Goal: Transaction & Acquisition: Book appointment/travel/reservation

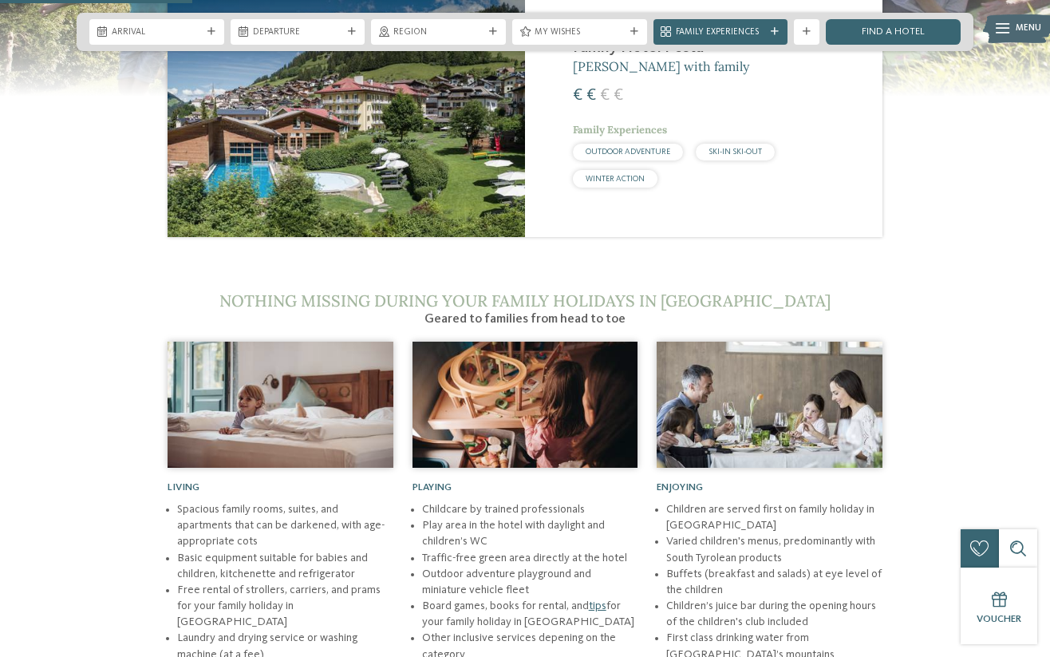
scroll to position [1052, 0]
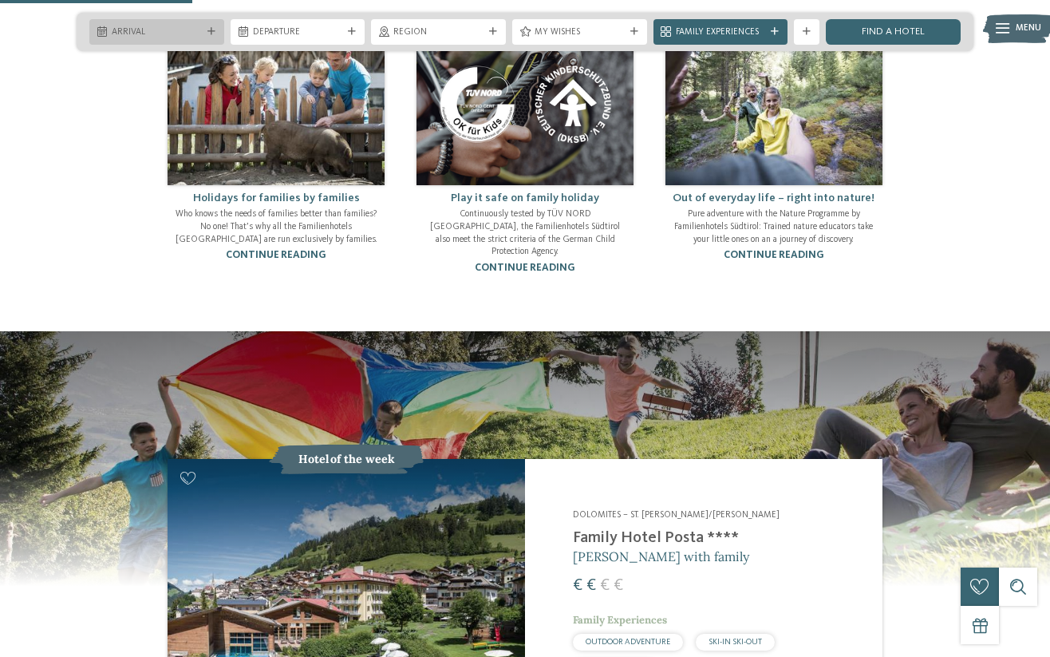
click at [182, 30] on span "Arrival" at bounding box center [157, 32] width 90 height 13
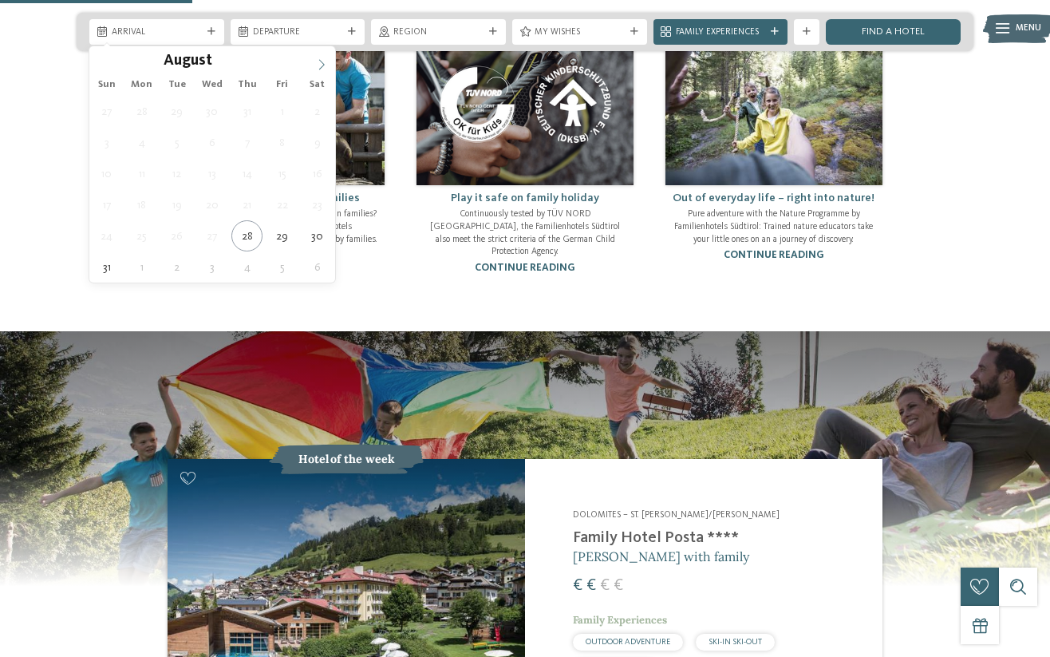
click at [327, 65] on span at bounding box center [321, 59] width 27 height 27
type div "19.10.2025"
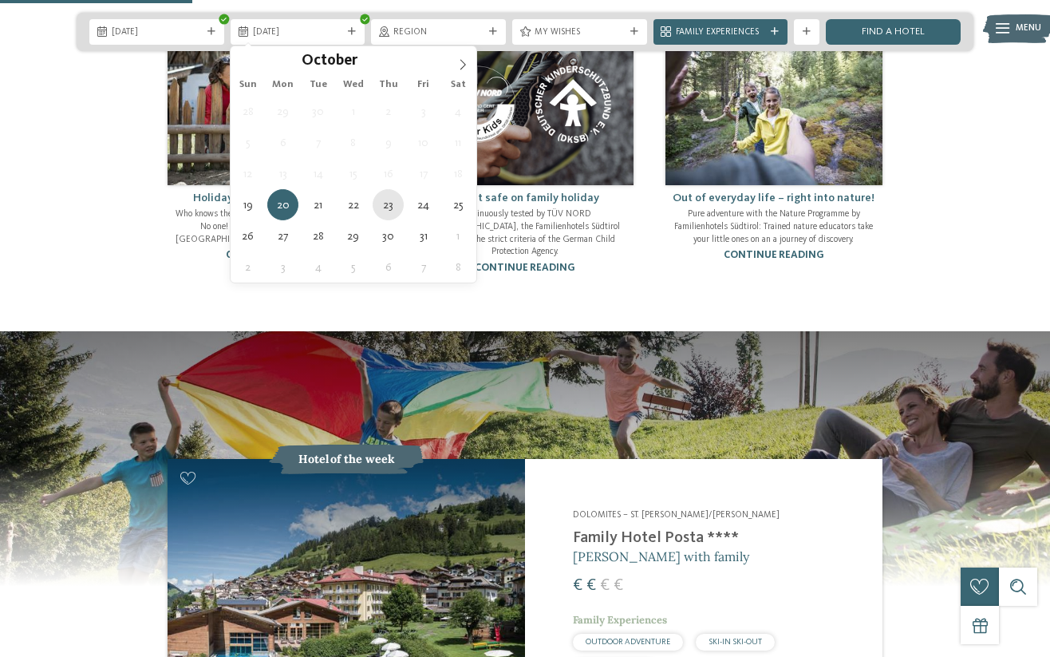
type div "23.10.2025"
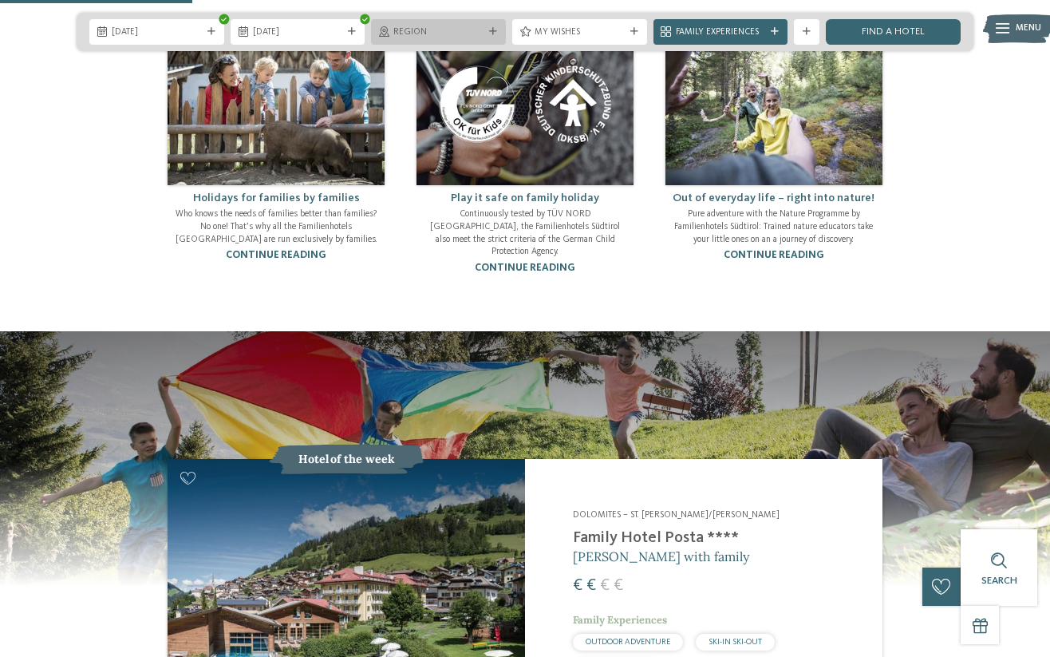
click at [479, 35] on span "Region" at bounding box center [438, 32] width 90 height 13
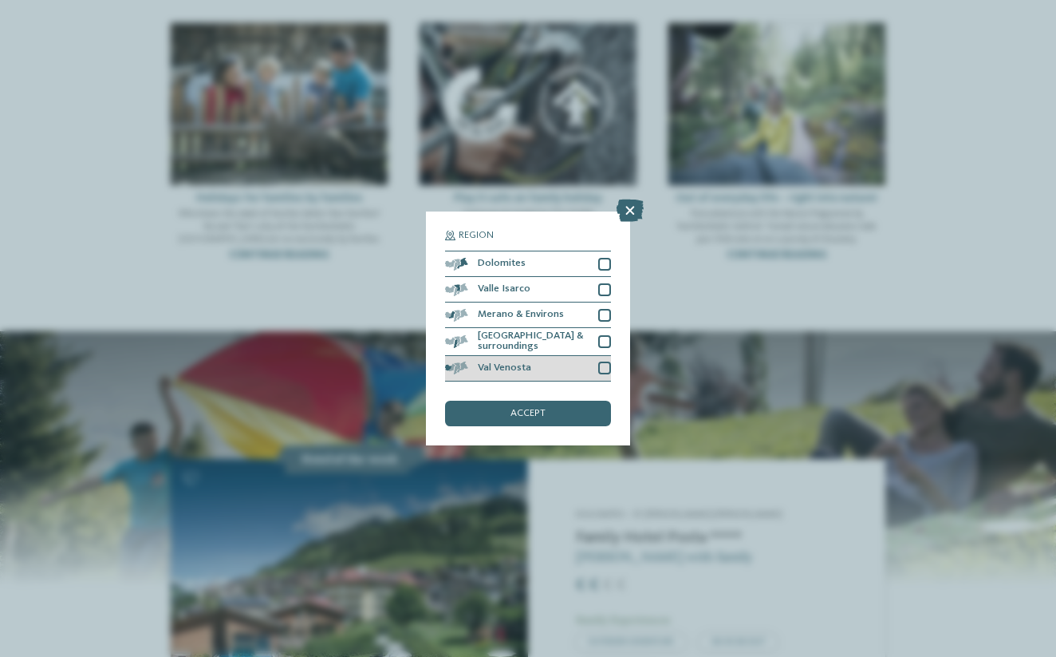
click at [610, 361] on div at bounding box center [604, 367] width 13 height 13
click at [610, 335] on div at bounding box center [604, 341] width 13 height 13
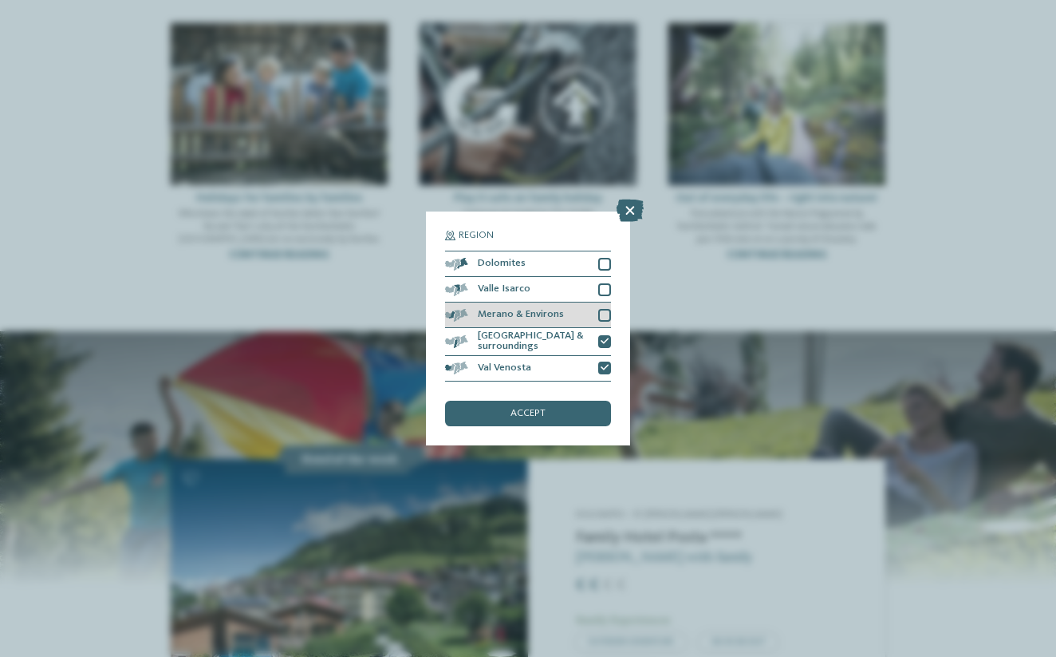
click at [602, 309] on div at bounding box center [604, 315] width 13 height 13
click at [602, 283] on div at bounding box center [604, 289] width 13 height 13
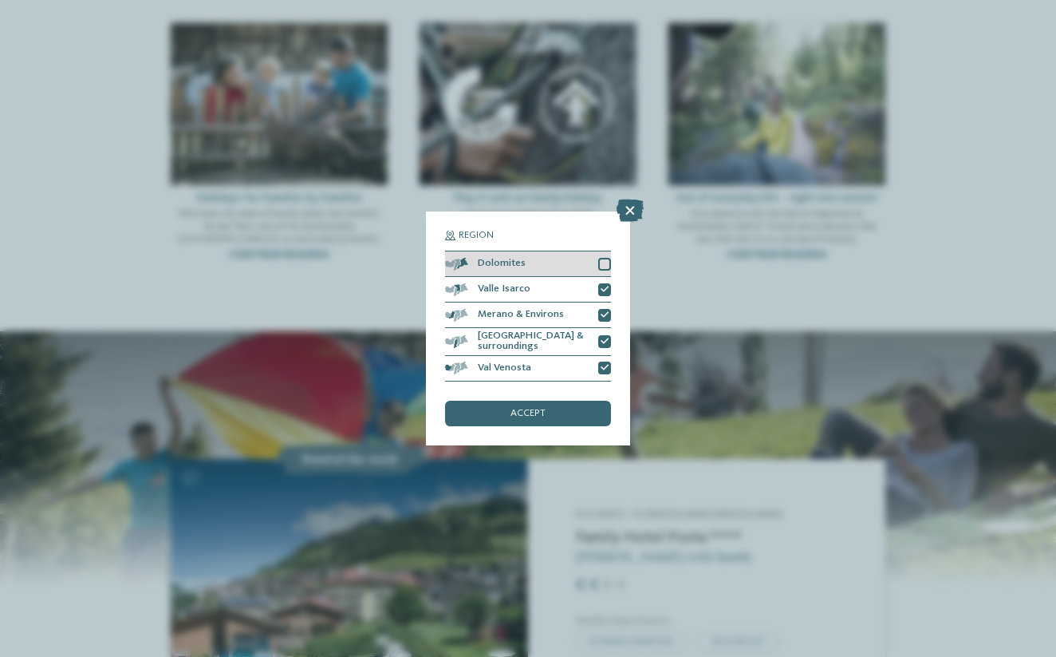
click at [605, 258] on div at bounding box center [604, 264] width 13 height 13
click at [574, 401] on div "accept" at bounding box center [528, 414] width 166 height 26
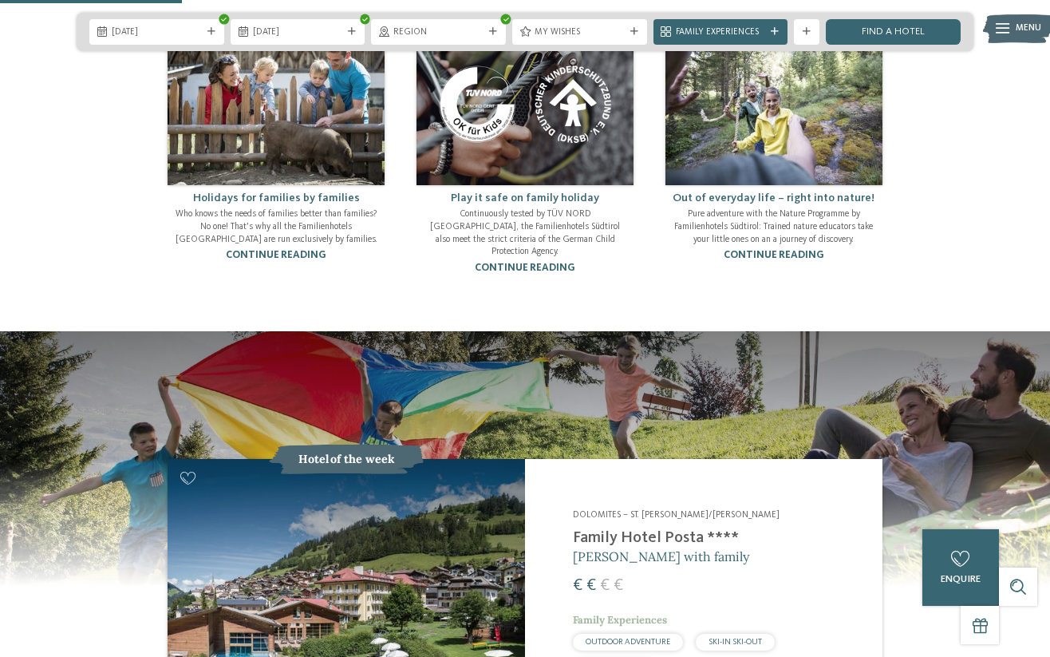
scroll to position [937, 0]
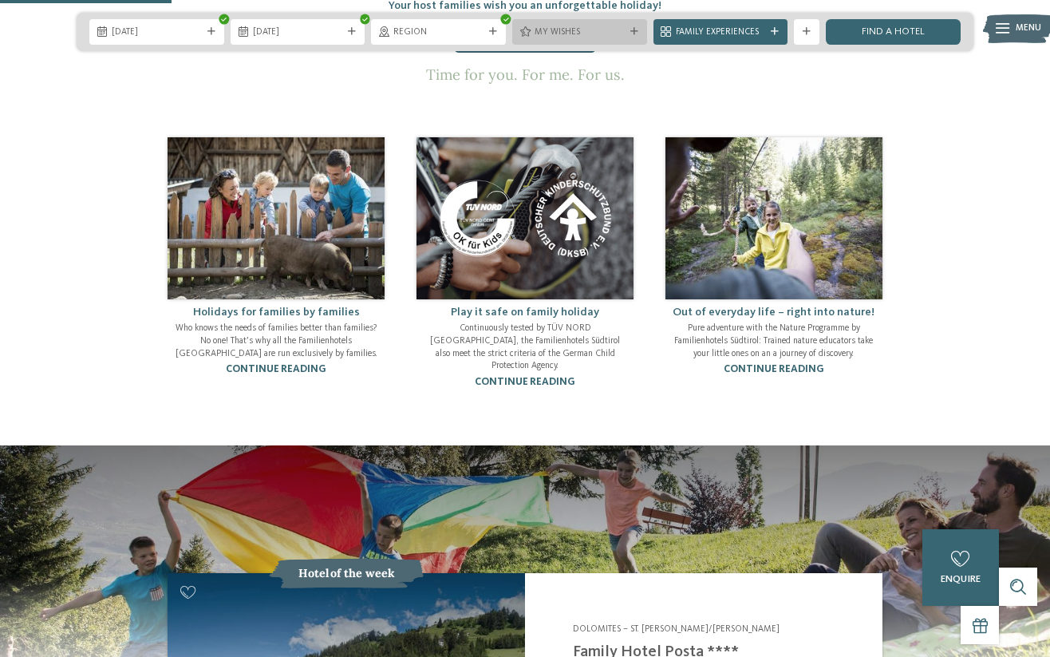
click at [609, 34] on span "My wishes" at bounding box center [580, 32] width 90 height 13
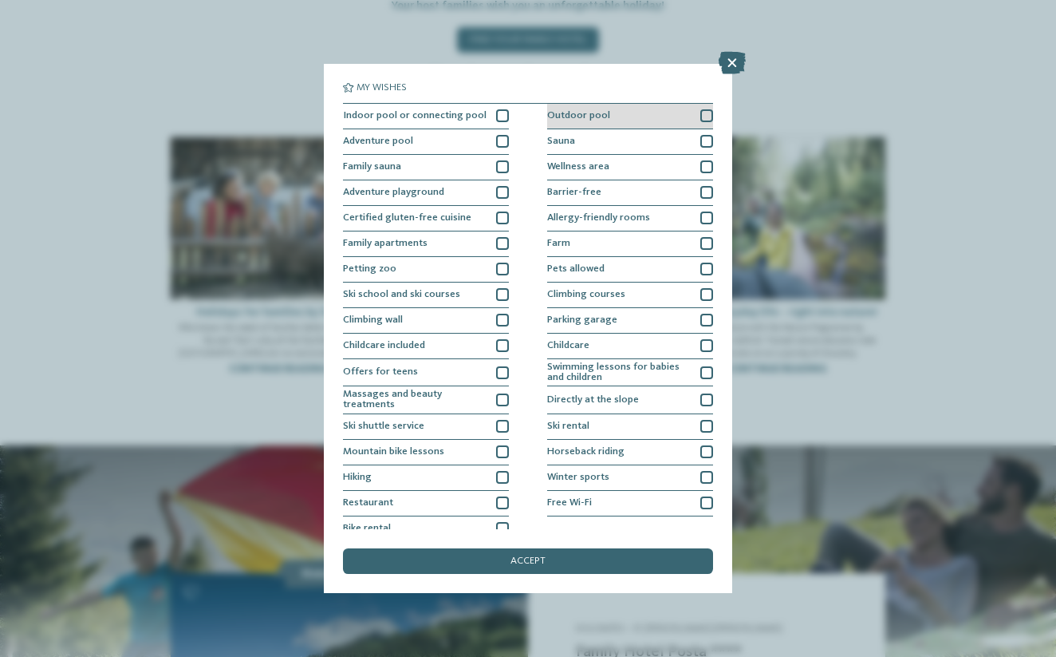
click at [700, 114] on div at bounding box center [706, 115] width 13 height 13
click at [566, 548] on div "accept" at bounding box center [528, 561] width 370 height 26
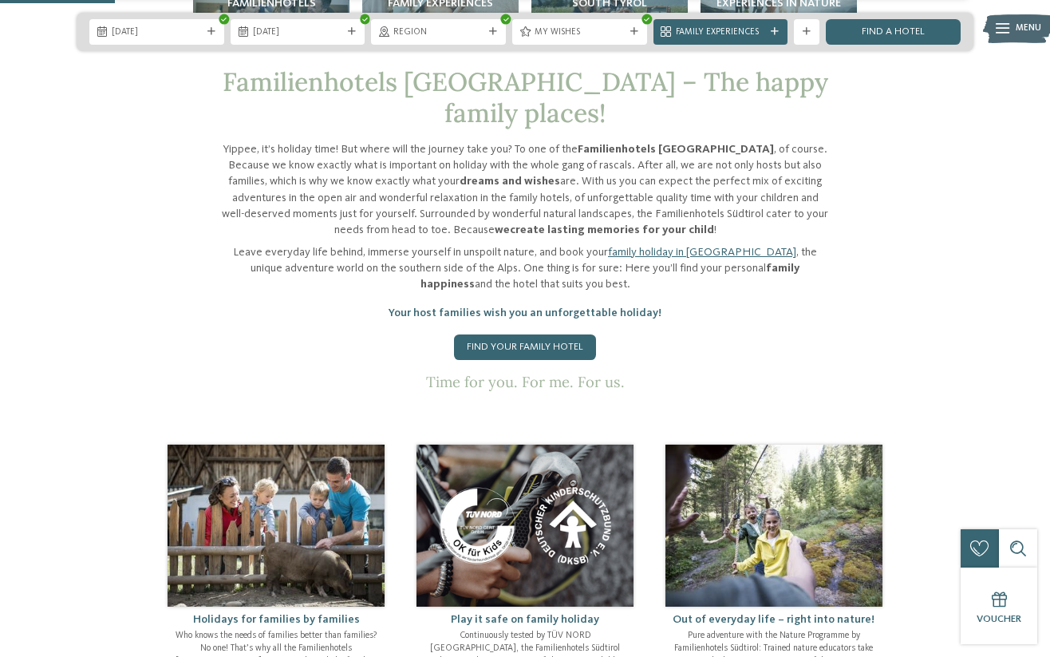
scroll to position [527, 0]
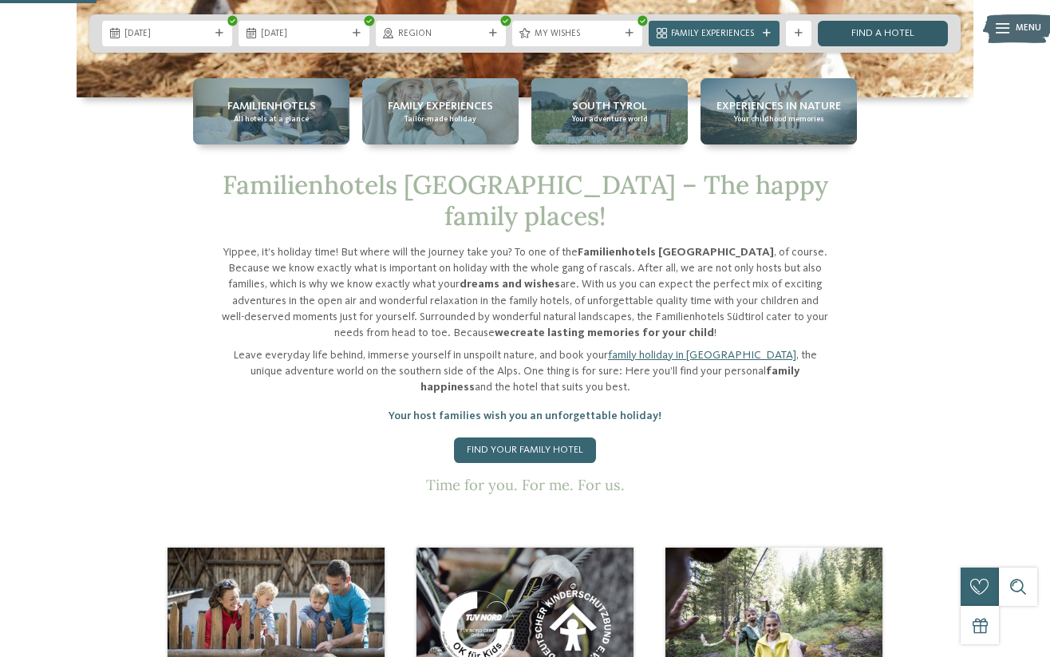
click at [901, 42] on link "Find a hotel" at bounding box center [883, 34] width 130 height 26
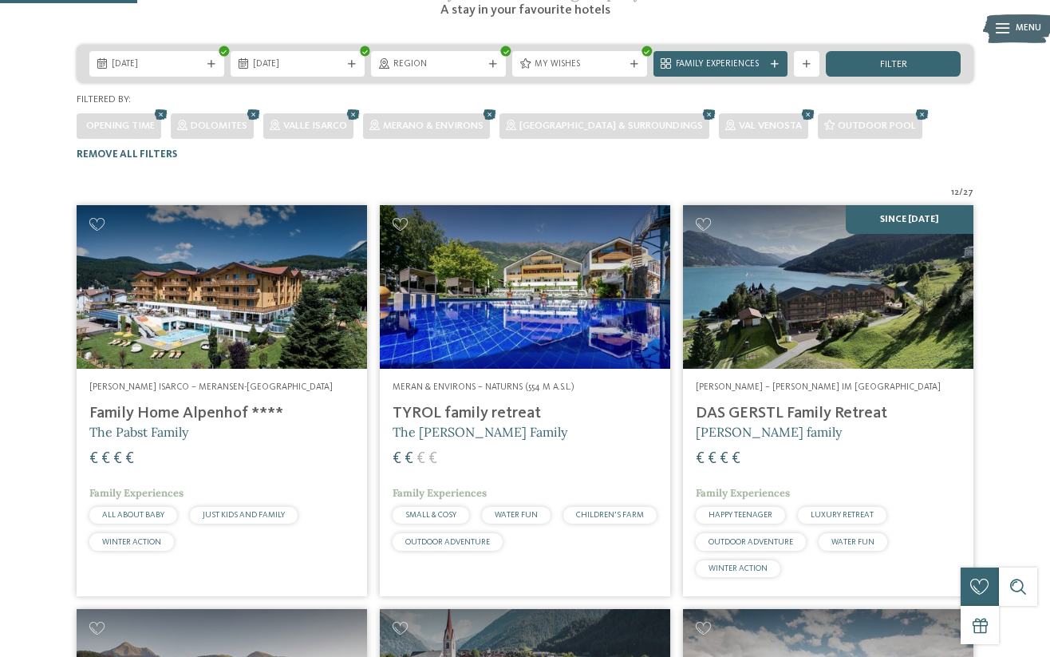
scroll to position [283, 0]
click at [870, 280] on img at bounding box center [828, 287] width 290 height 164
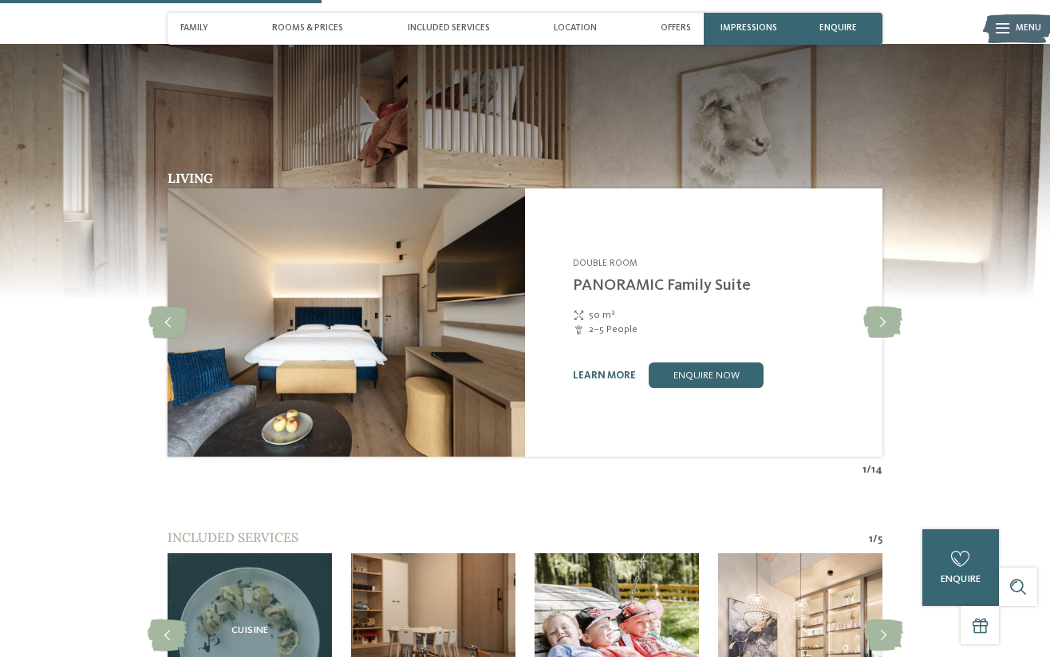
scroll to position [1324, 0]
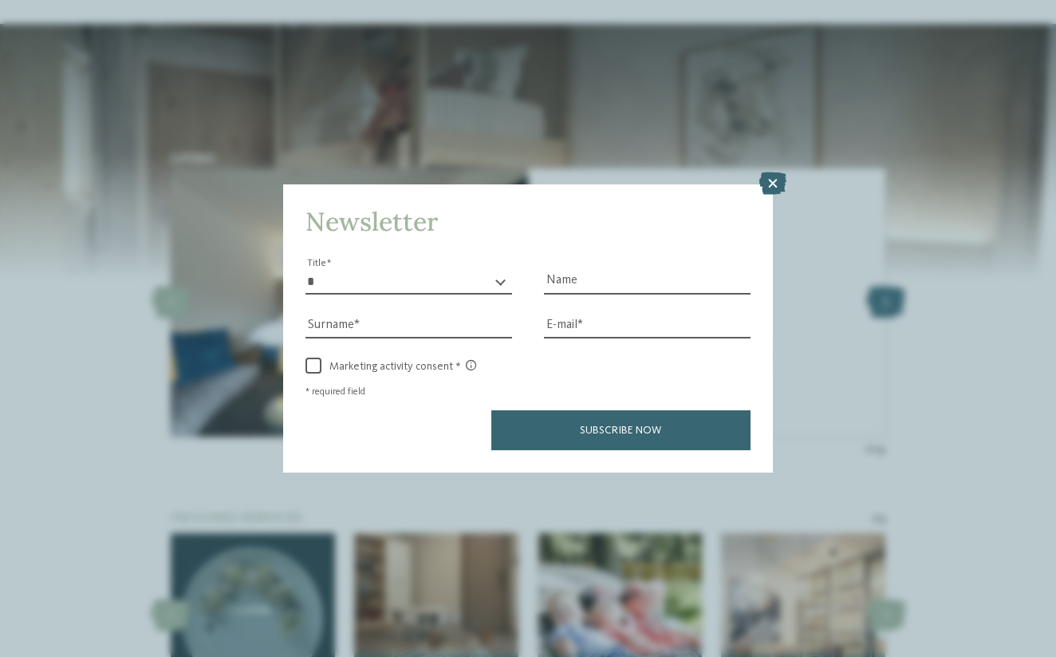
click at [878, 286] on div "Newsletter * ** ** ****** ** Title Name Surname E-mail link link" at bounding box center [528, 328] width 1056 height 657
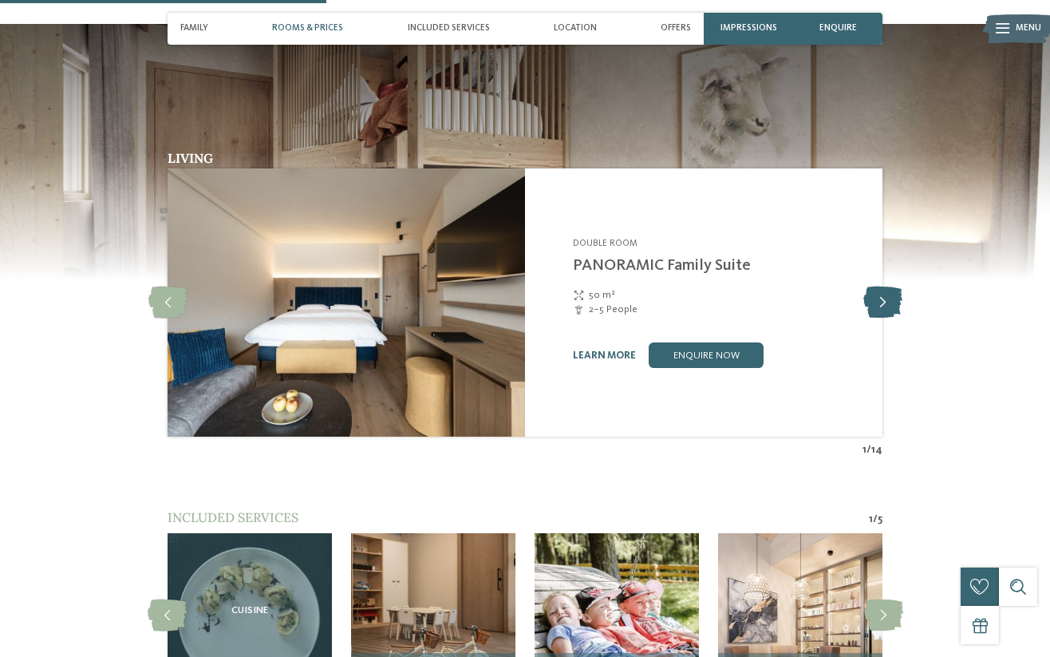
click at [888, 286] on icon at bounding box center [882, 302] width 39 height 32
click at [889, 286] on icon at bounding box center [882, 302] width 39 height 32
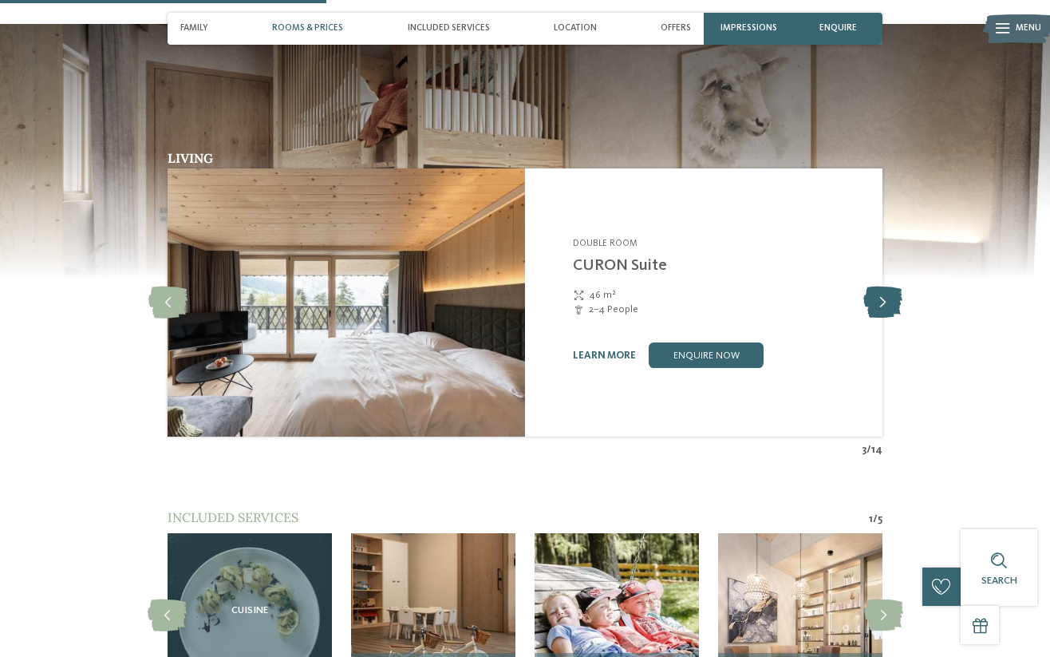
click at [889, 286] on icon at bounding box center [882, 302] width 39 height 32
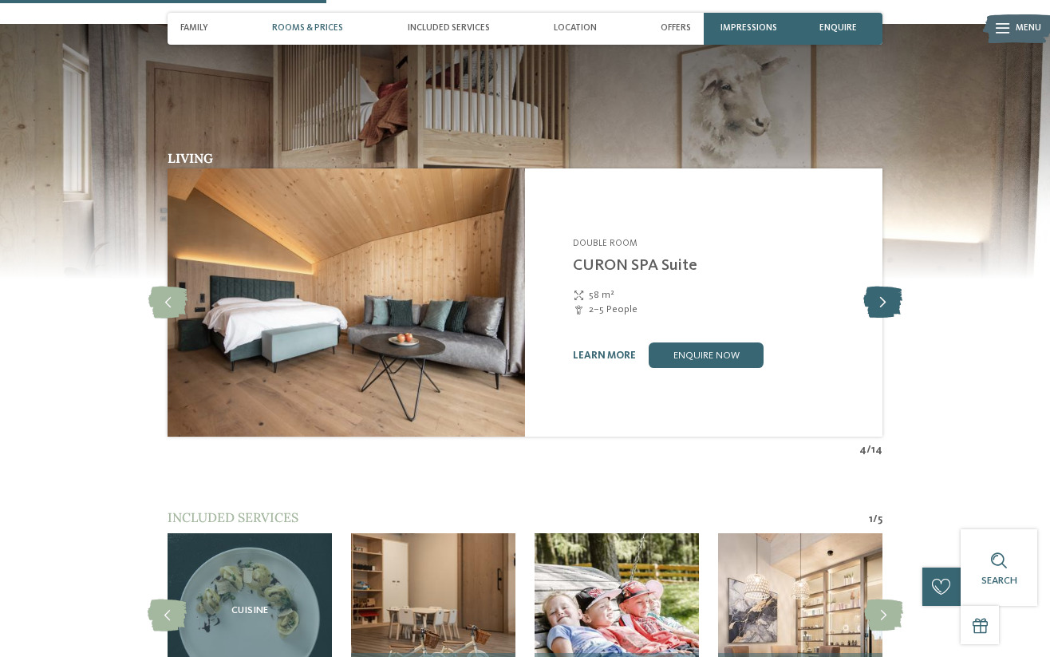
click at [889, 286] on icon at bounding box center [882, 302] width 39 height 32
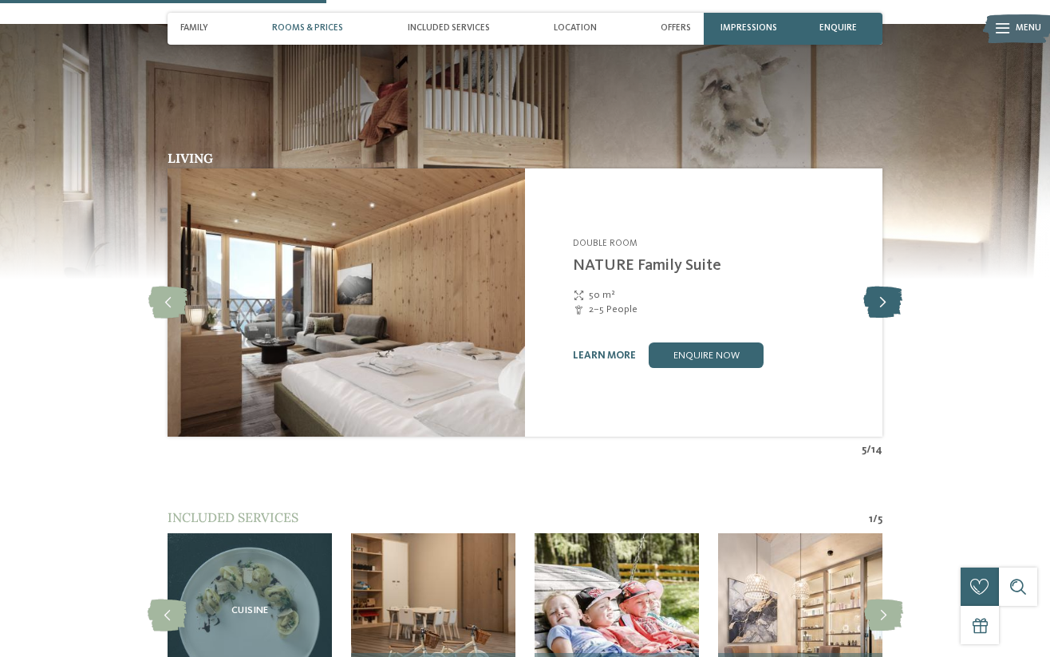
click at [889, 286] on icon at bounding box center [882, 302] width 39 height 32
click at [887, 286] on icon at bounding box center [882, 302] width 39 height 32
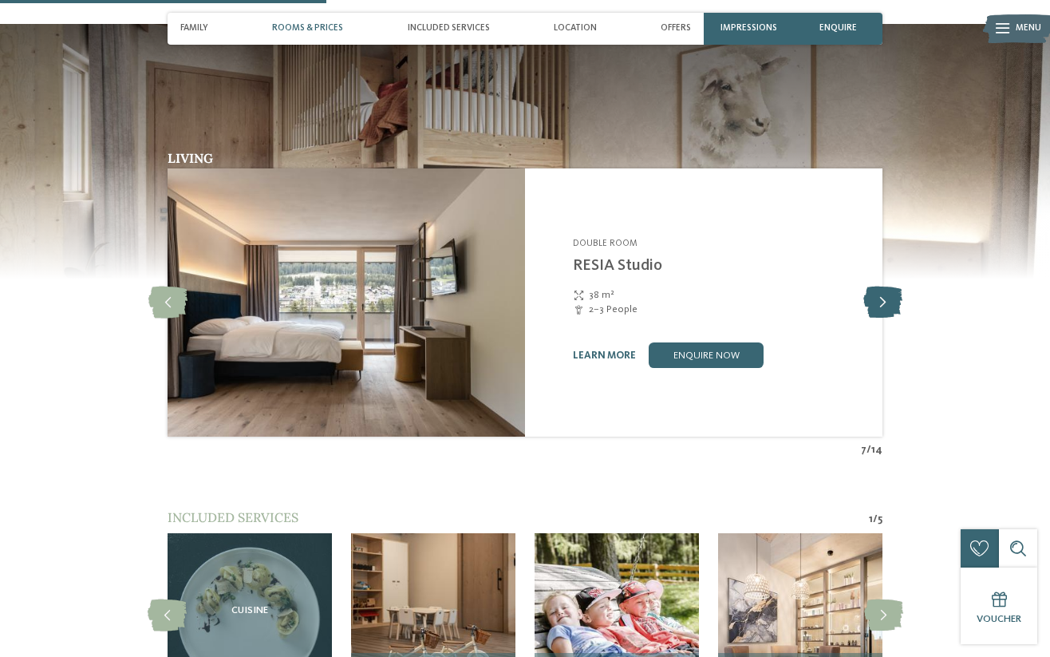
click at [884, 286] on icon at bounding box center [882, 302] width 39 height 32
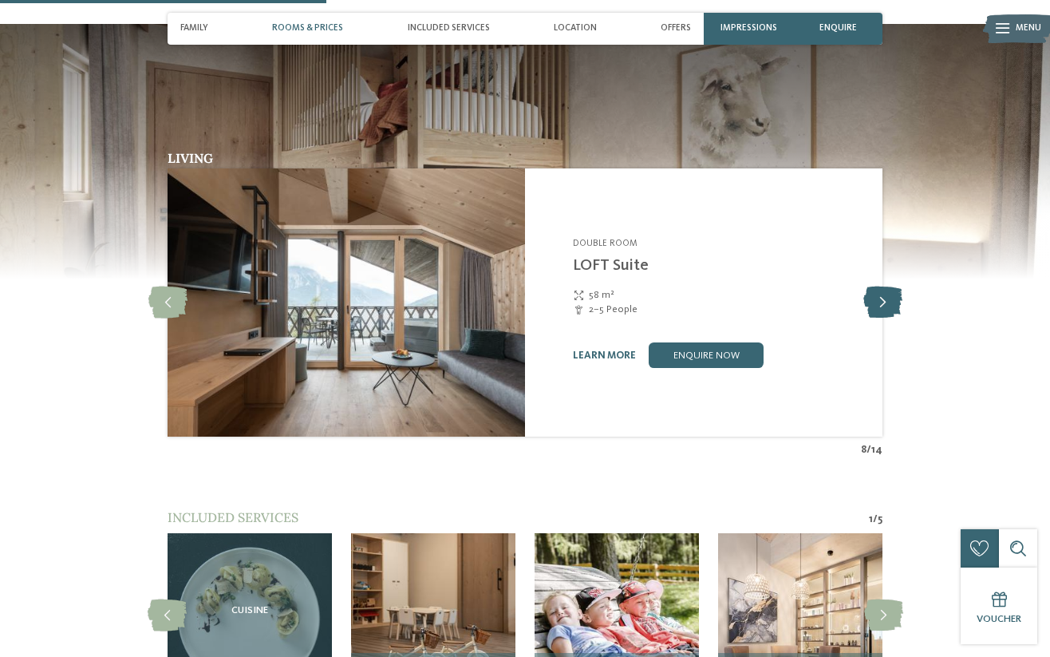
click at [881, 286] on icon at bounding box center [882, 302] width 39 height 32
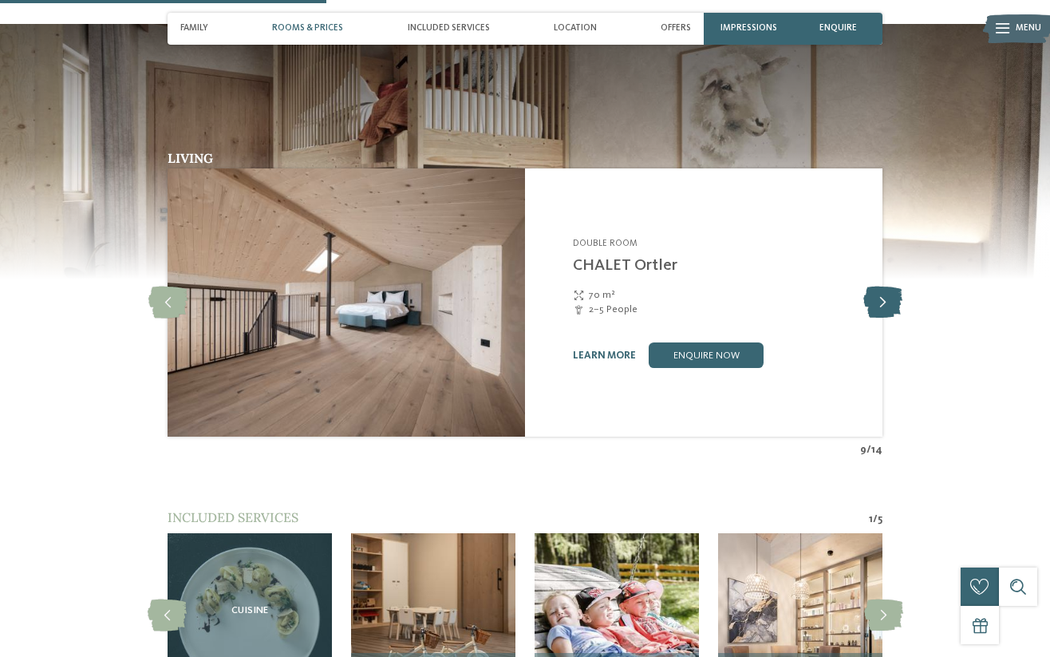
click at [880, 286] on icon at bounding box center [882, 302] width 39 height 32
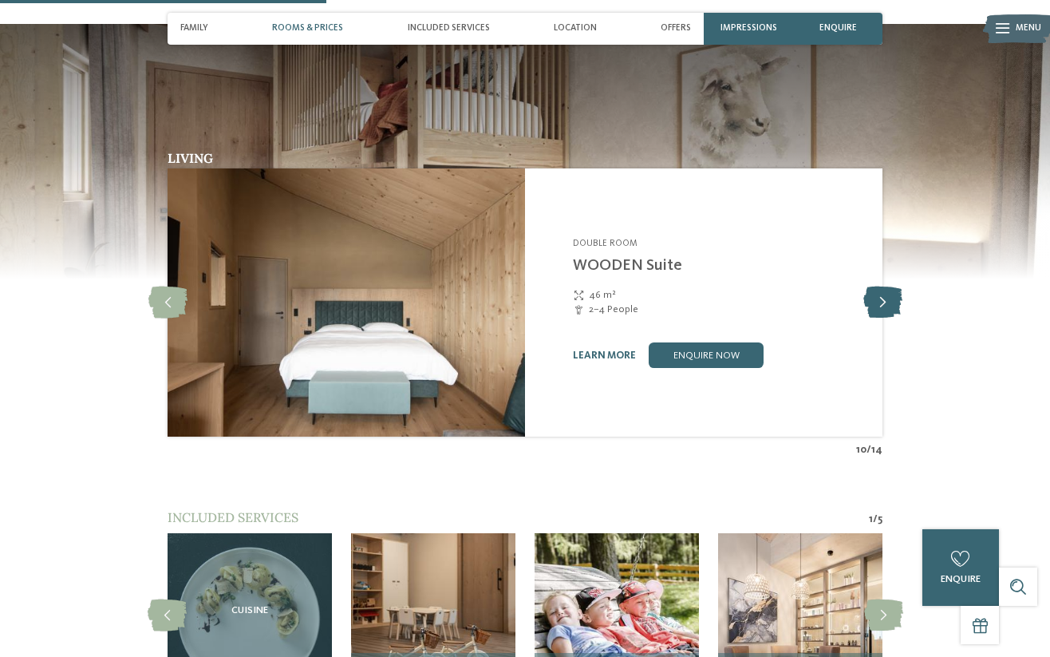
click at [878, 286] on icon at bounding box center [882, 302] width 39 height 32
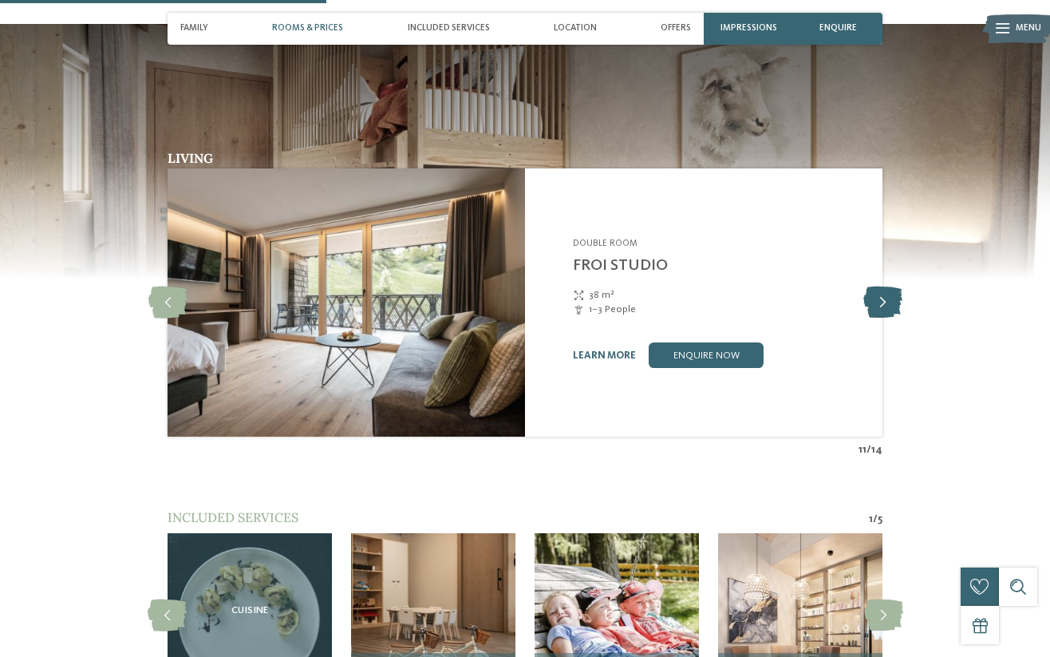
click at [877, 286] on icon at bounding box center [882, 302] width 39 height 32
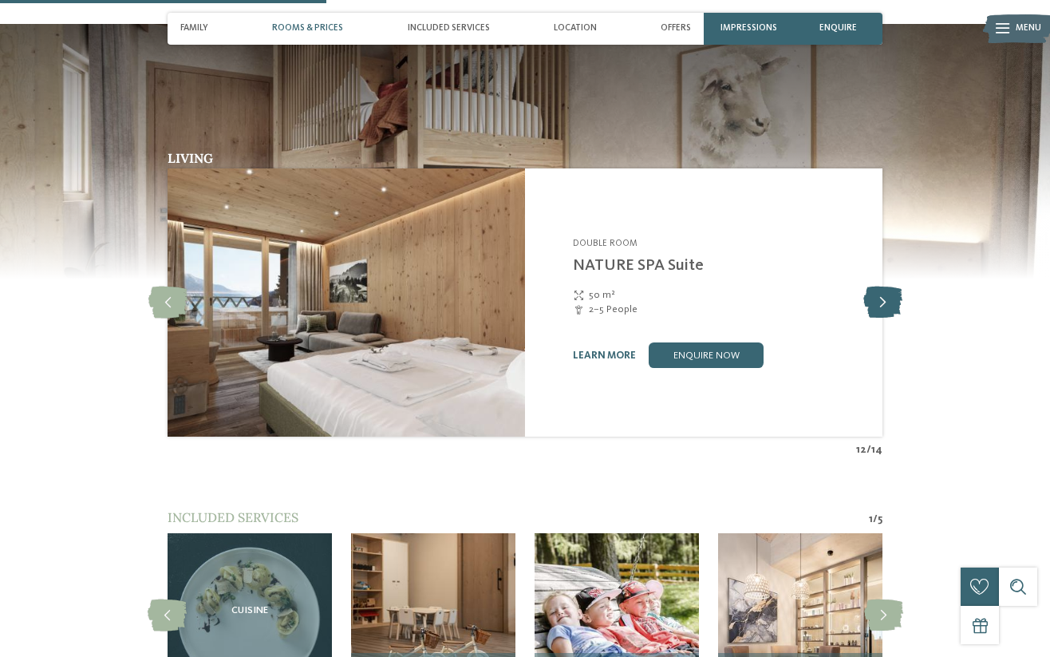
click at [874, 286] on icon at bounding box center [882, 302] width 39 height 32
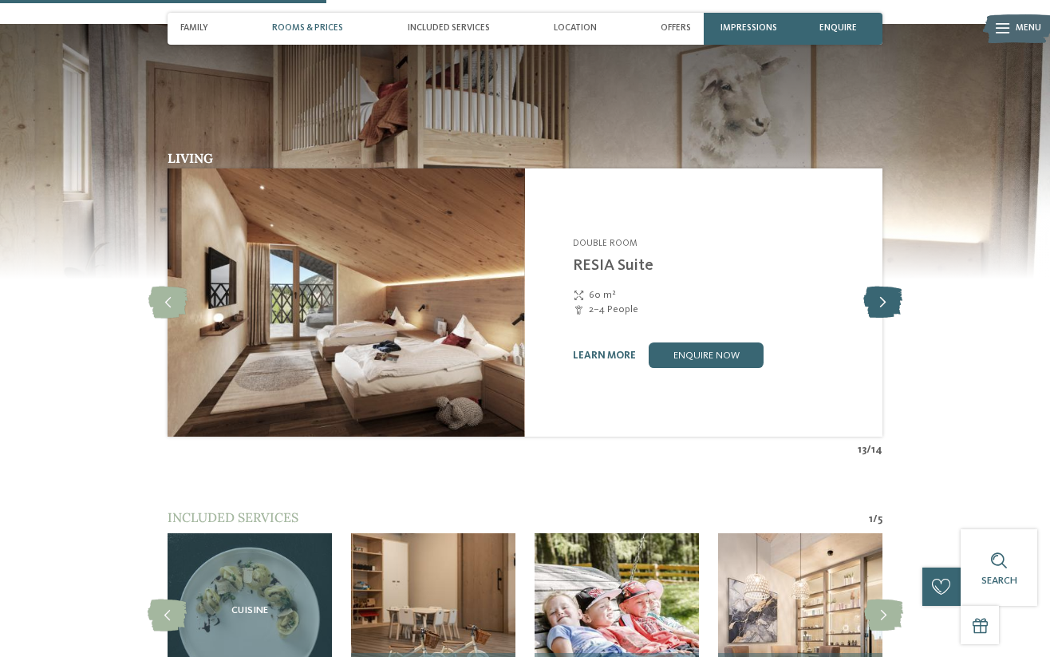
click at [873, 286] on icon at bounding box center [882, 302] width 39 height 32
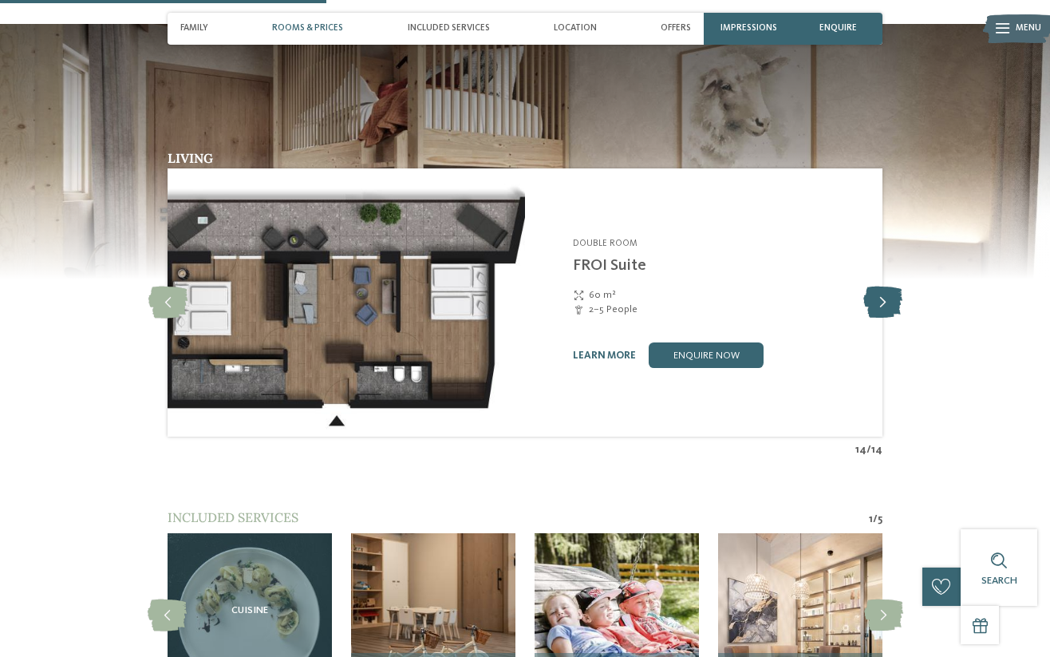
click at [870, 286] on icon at bounding box center [882, 302] width 39 height 32
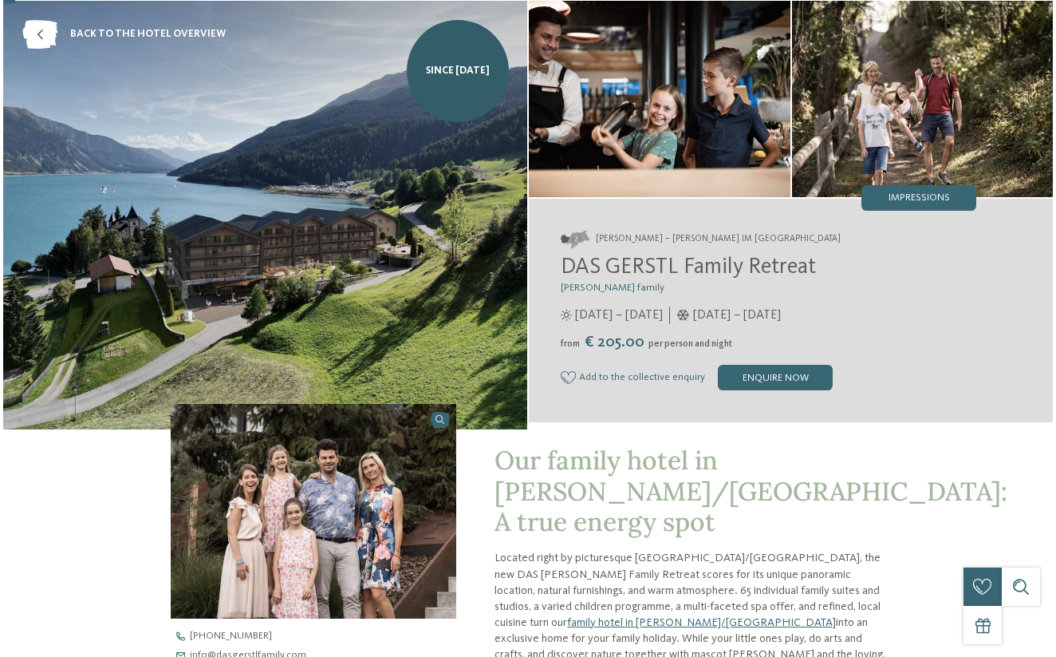
scroll to position [39, 0]
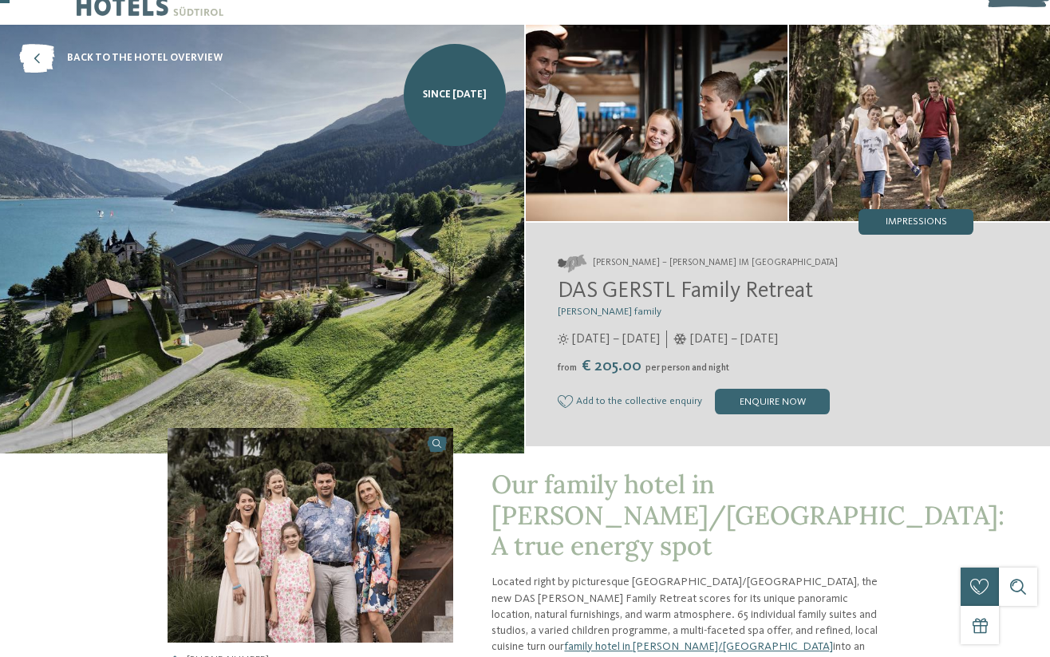
click at [902, 232] on div "Impressions" at bounding box center [915, 222] width 115 height 26
